Goal: Use online tool/utility: Utilize a website feature to perform a specific function

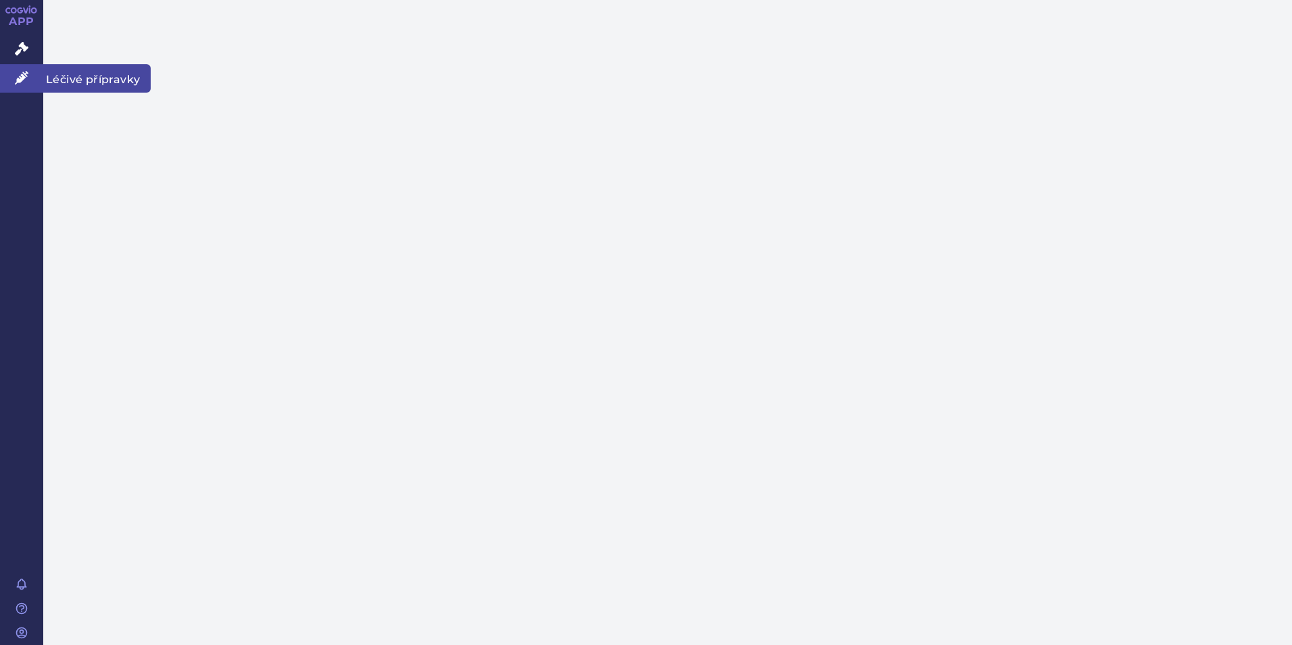
click at [16, 77] on icon at bounding box center [22, 78] width 14 height 14
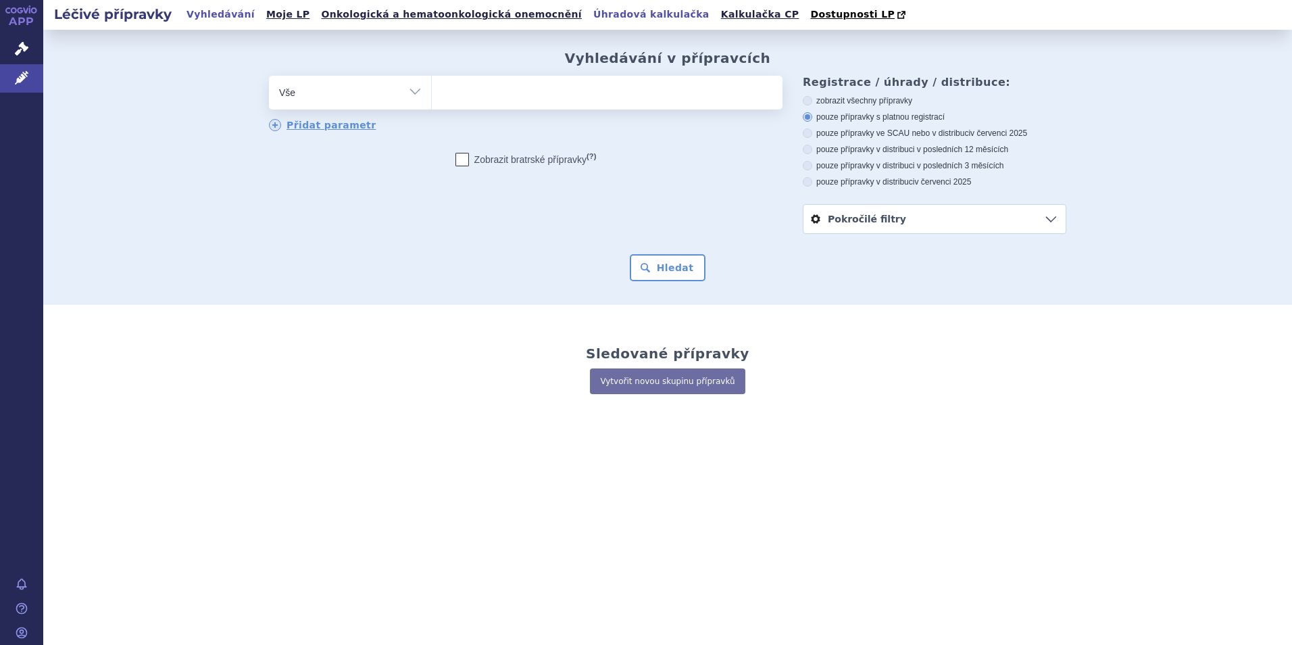
click at [589, 10] on link "Úhradová kalkulačka" at bounding box center [651, 14] width 124 height 18
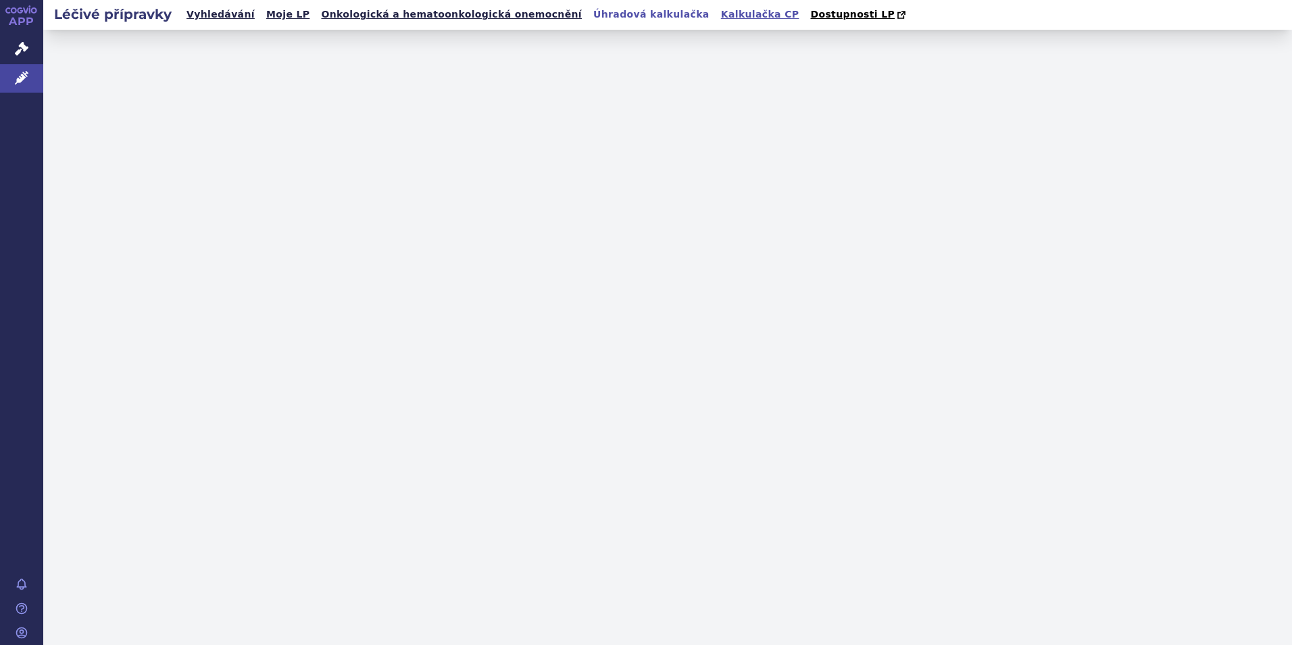
click at [717, 14] on link "Kalkulačka CP" at bounding box center [760, 14] width 87 height 18
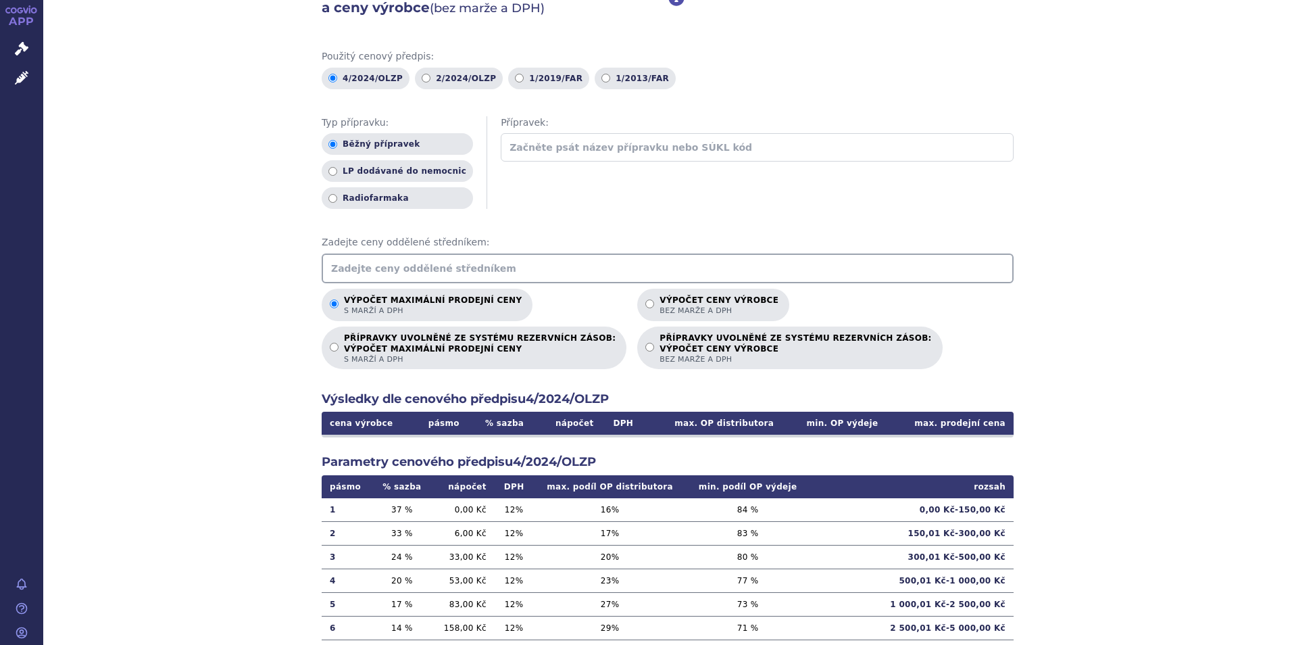
scroll to position [135, 0]
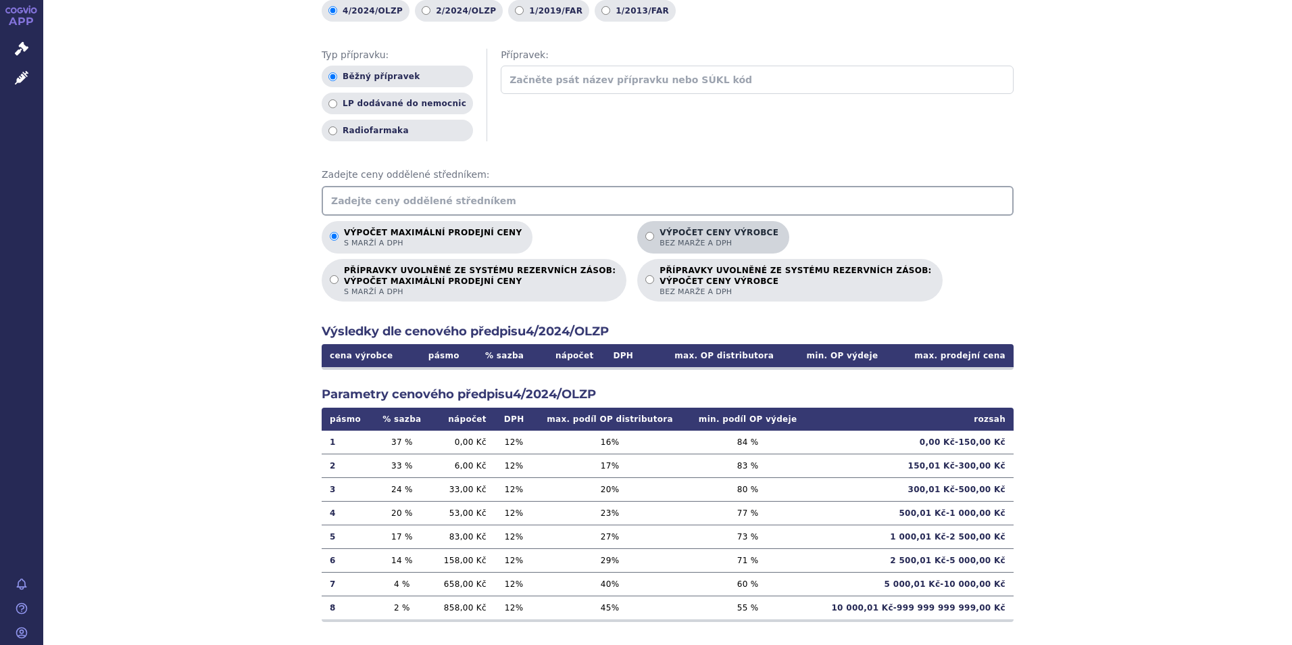
click at [645, 236] on input "Výpočet ceny výrobce bez marže a DPH" at bounding box center [649, 236] width 9 height 9
radio input "true"
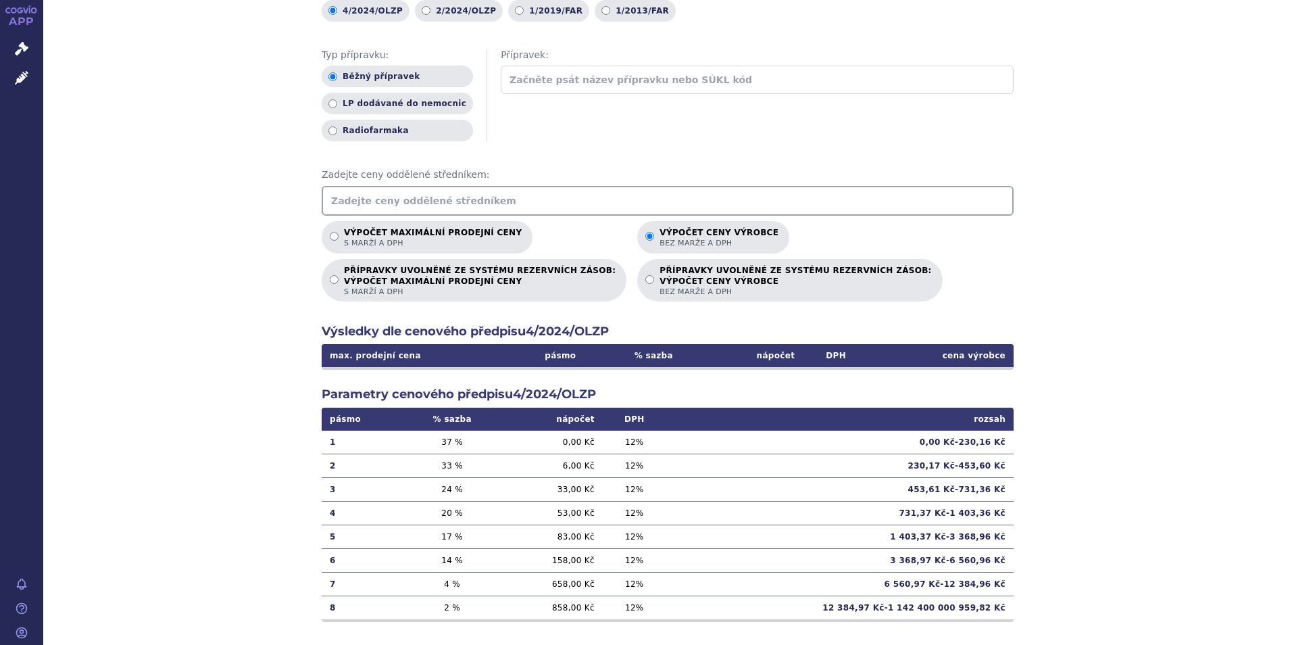
click at [343, 204] on input "text" at bounding box center [668, 201] width 692 height 30
click at [344, 206] on input "text" at bounding box center [668, 201] width 692 height 30
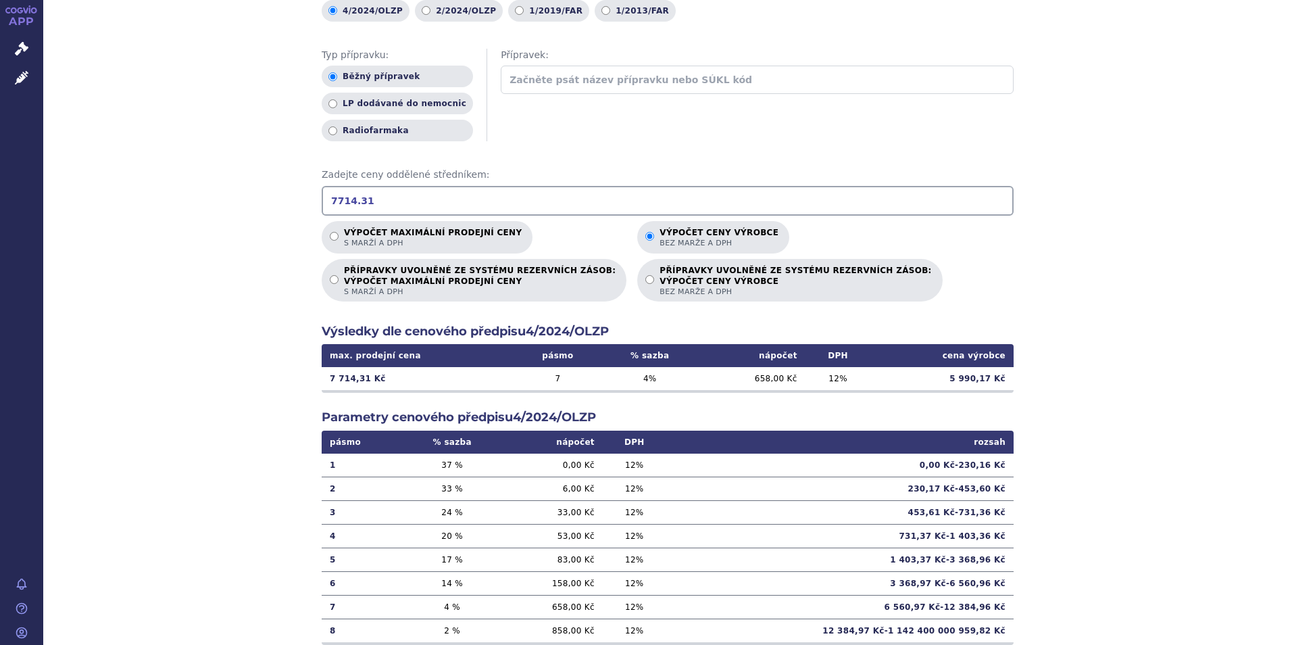
click at [1096, 265] on div "Výpočet maximální prodejní ceny (s marží a DPH) a ceny výrobce (bez marže a DPH…" at bounding box center [667, 289] width 1249 height 789
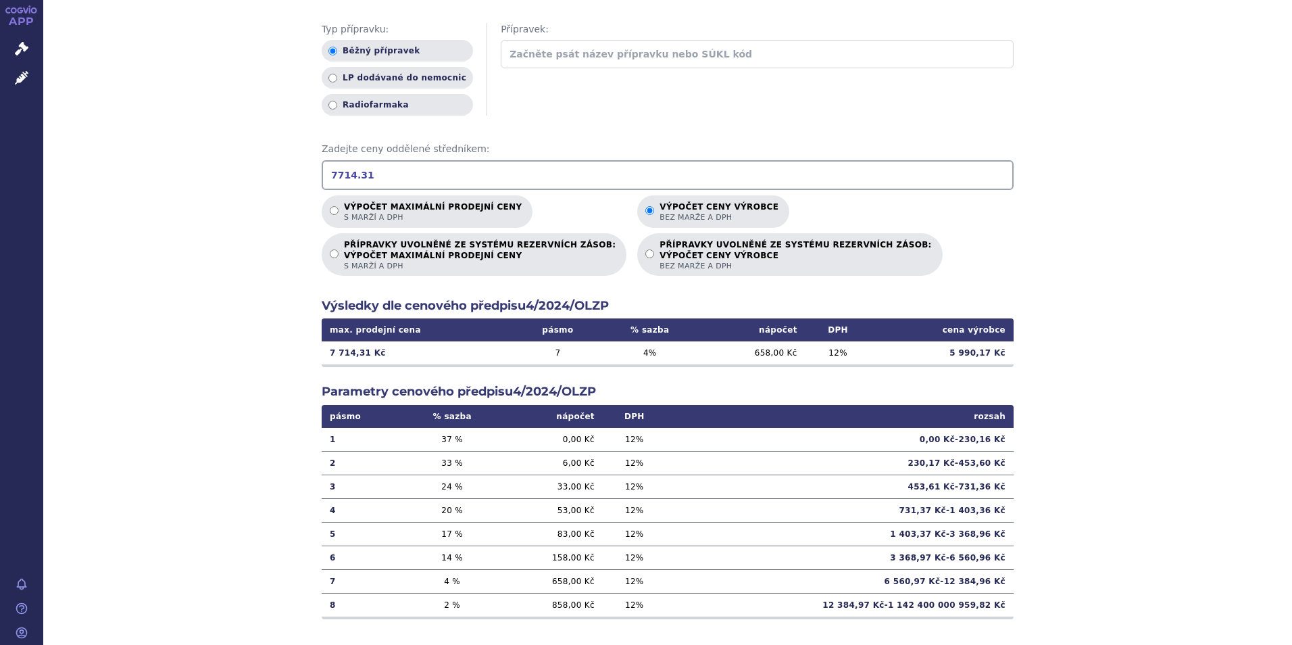
scroll to position [174, 0]
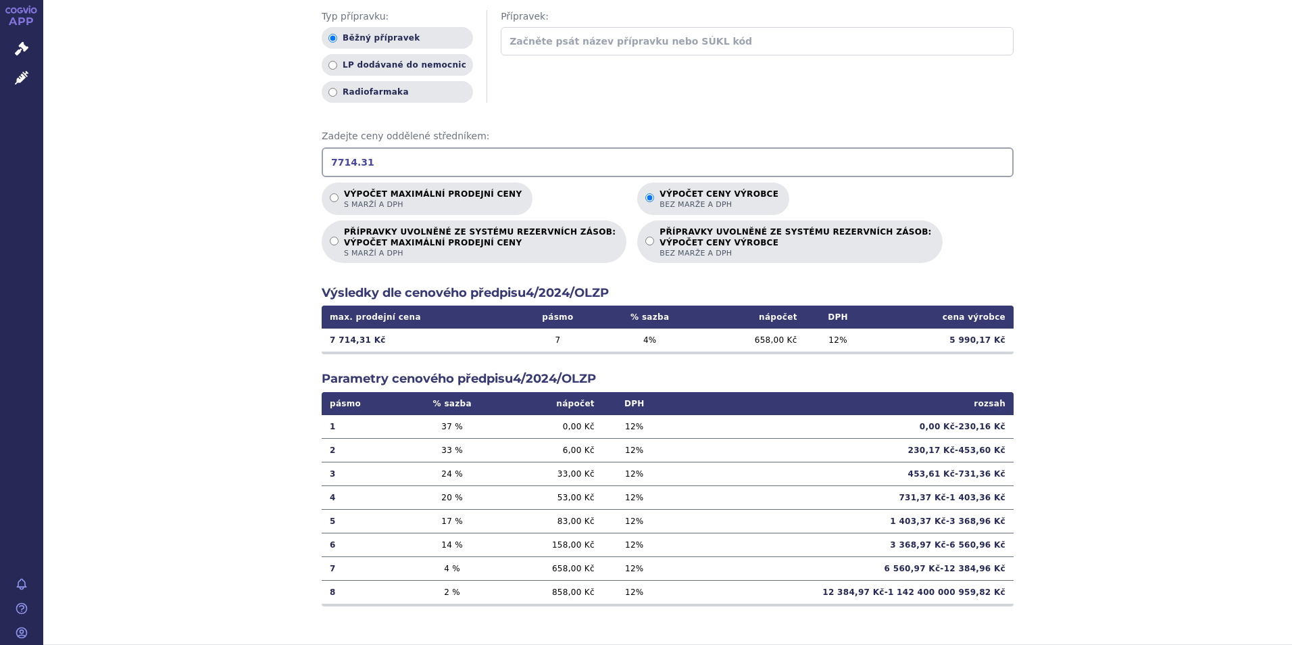
click at [568, 568] on td "658,00 Kč" at bounding box center [551, 568] width 103 height 24
drag, startPoint x: 365, startPoint y: 165, endPoint x: 316, endPoint y: 164, distance: 49.3
click at [316, 164] on div "Výpočet maximální prodejní ceny (s marží a DPH) a ceny výrobce (bez marže a DPH…" at bounding box center [667, 250] width 1249 height 789
type input "6050"
click at [331, 199] on input "Výpočet maximální prodejní ceny s marží a DPH" at bounding box center [334, 197] width 9 height 9
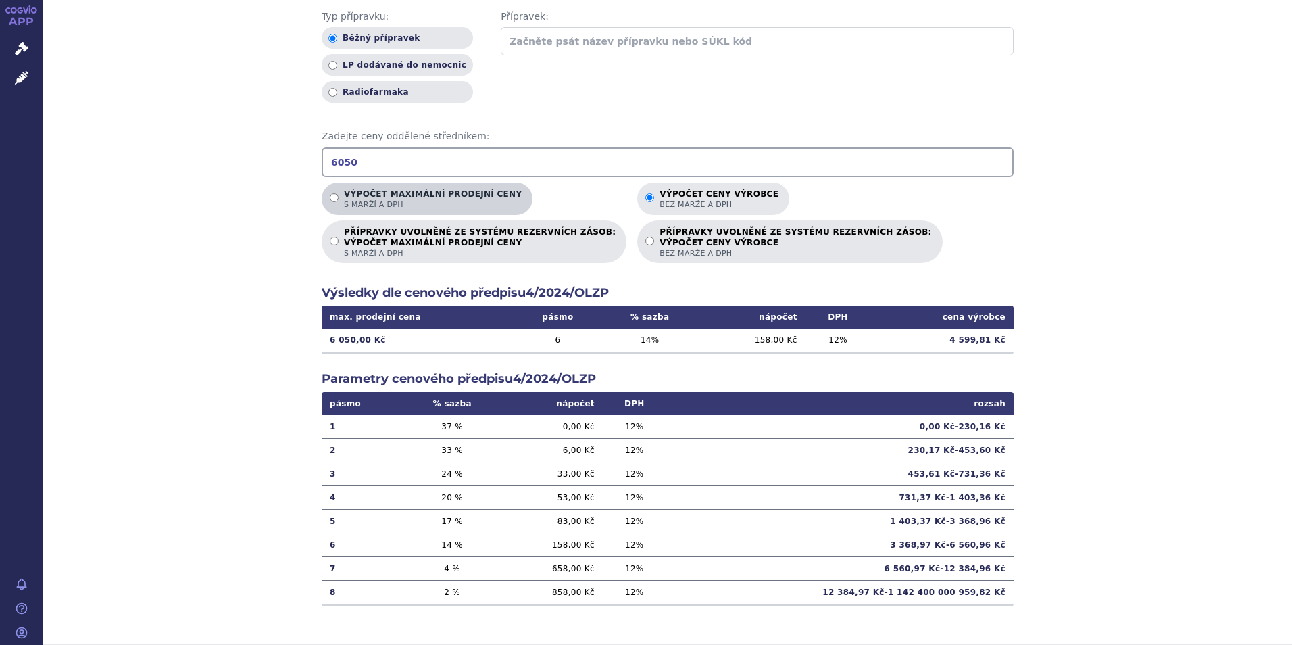
radio input "true"
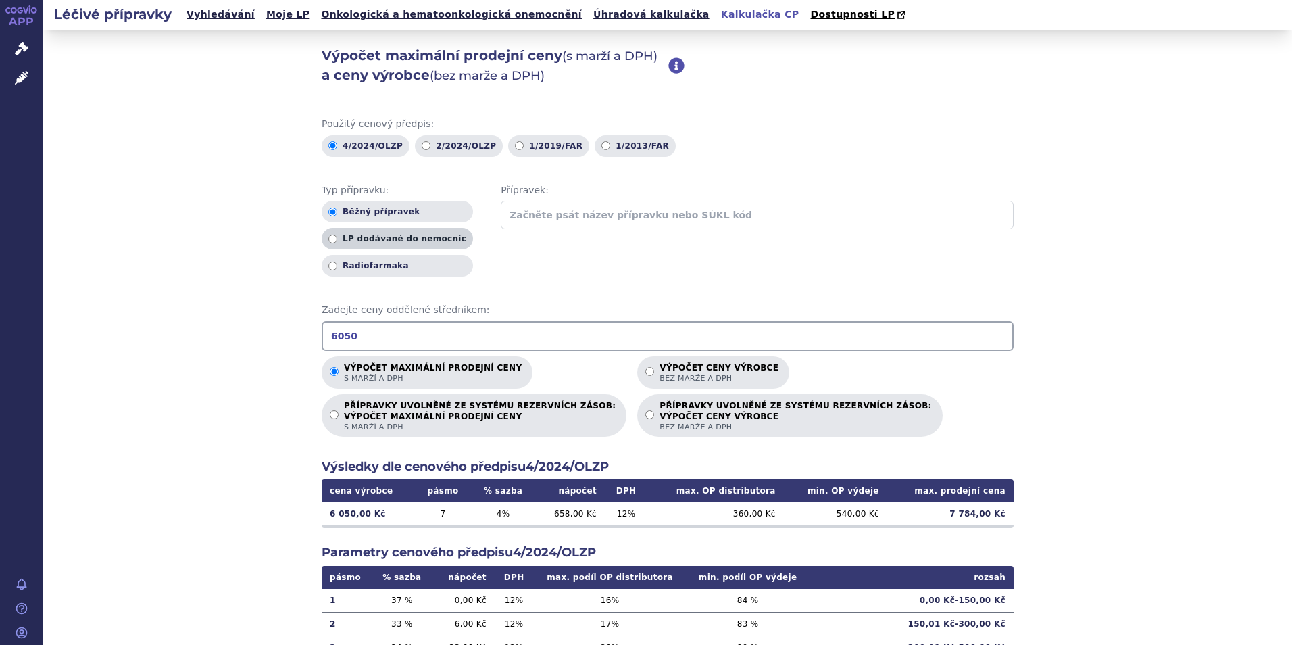
click at [328, 240] on input "LP dodávané do nemocnic" at bounding box center [332, 239] width 9 height 9
radio input "true"
click at [328, 213] on input "Běžný přípravek" at bounding box center [332, 211] width 9 height 9
radio input "true"
click at [328, 241] on input "LP dodávané do nemocnic" at bounding box center [332, 239] width 9 height 9
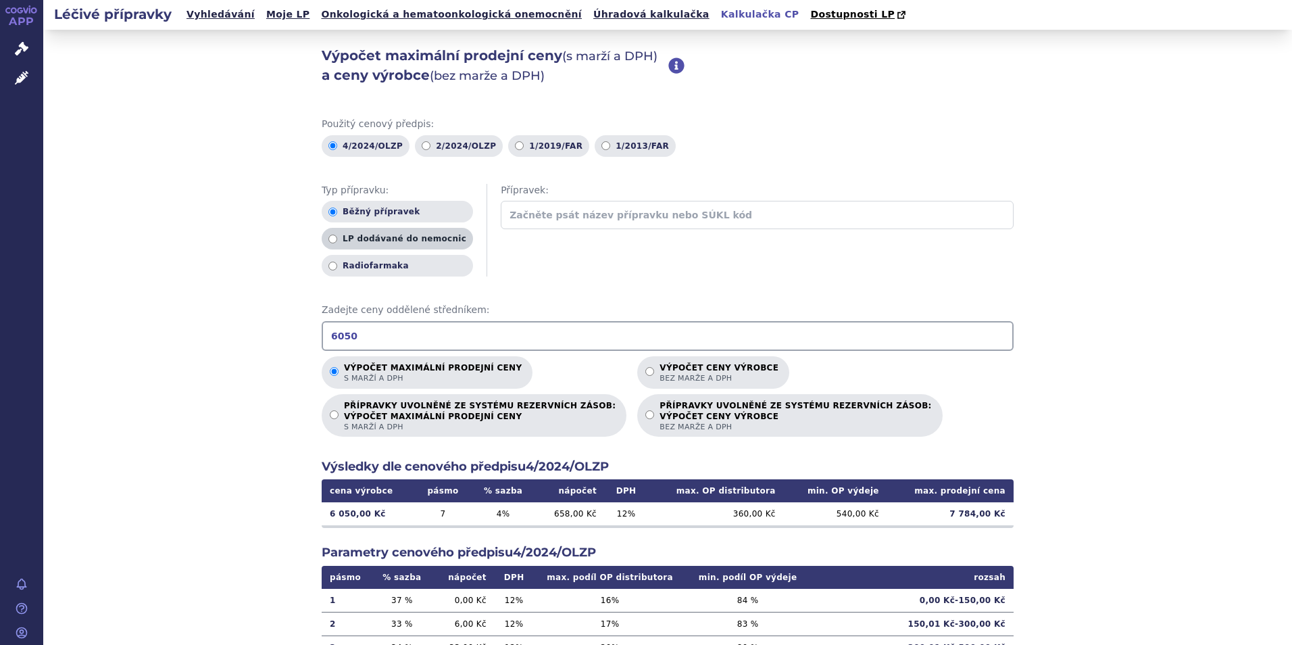
radio input "true"
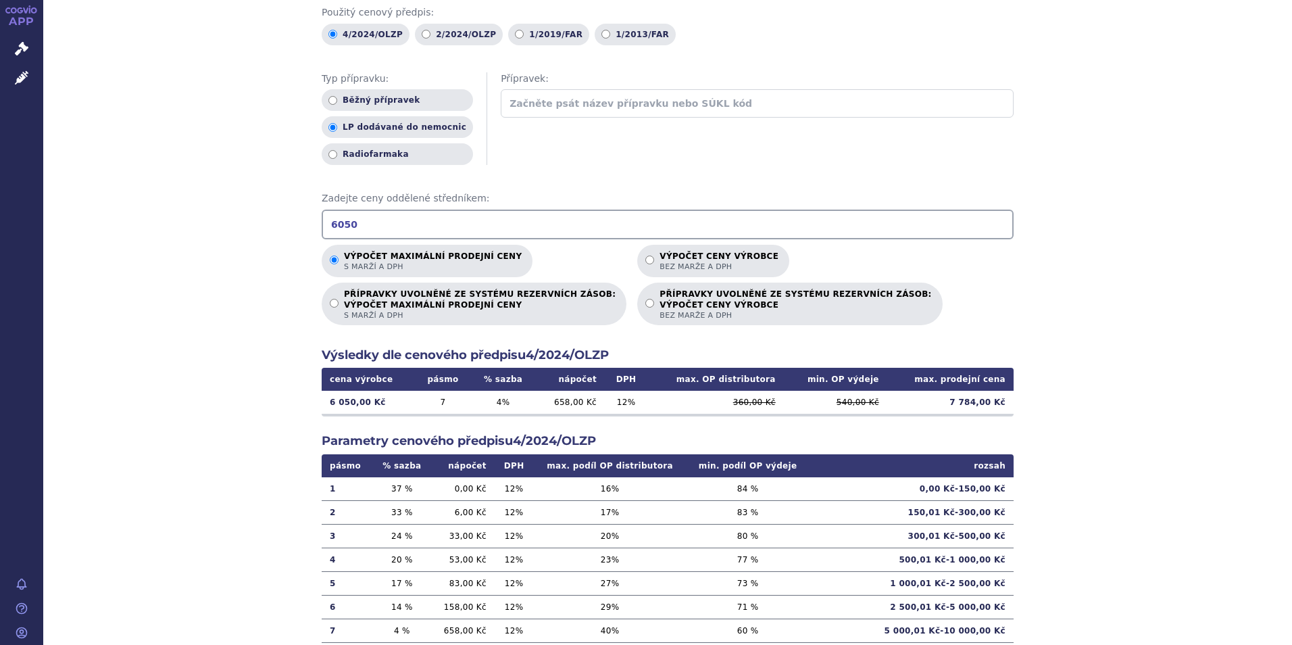
scroll to position [135, 0]
